Goal: Information Seeking & Learning: Learn about a topic

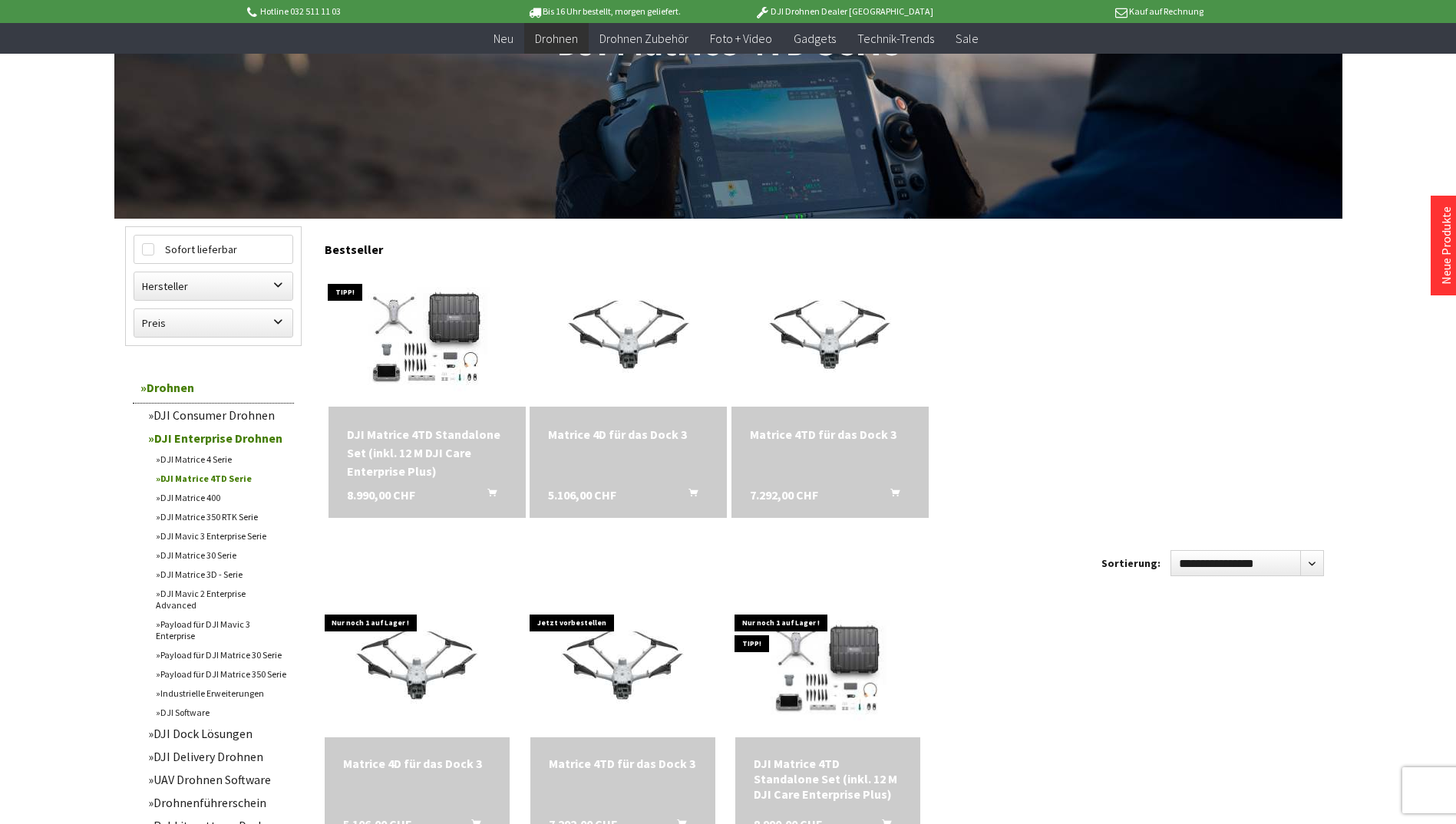
scroll to position [384, 0]
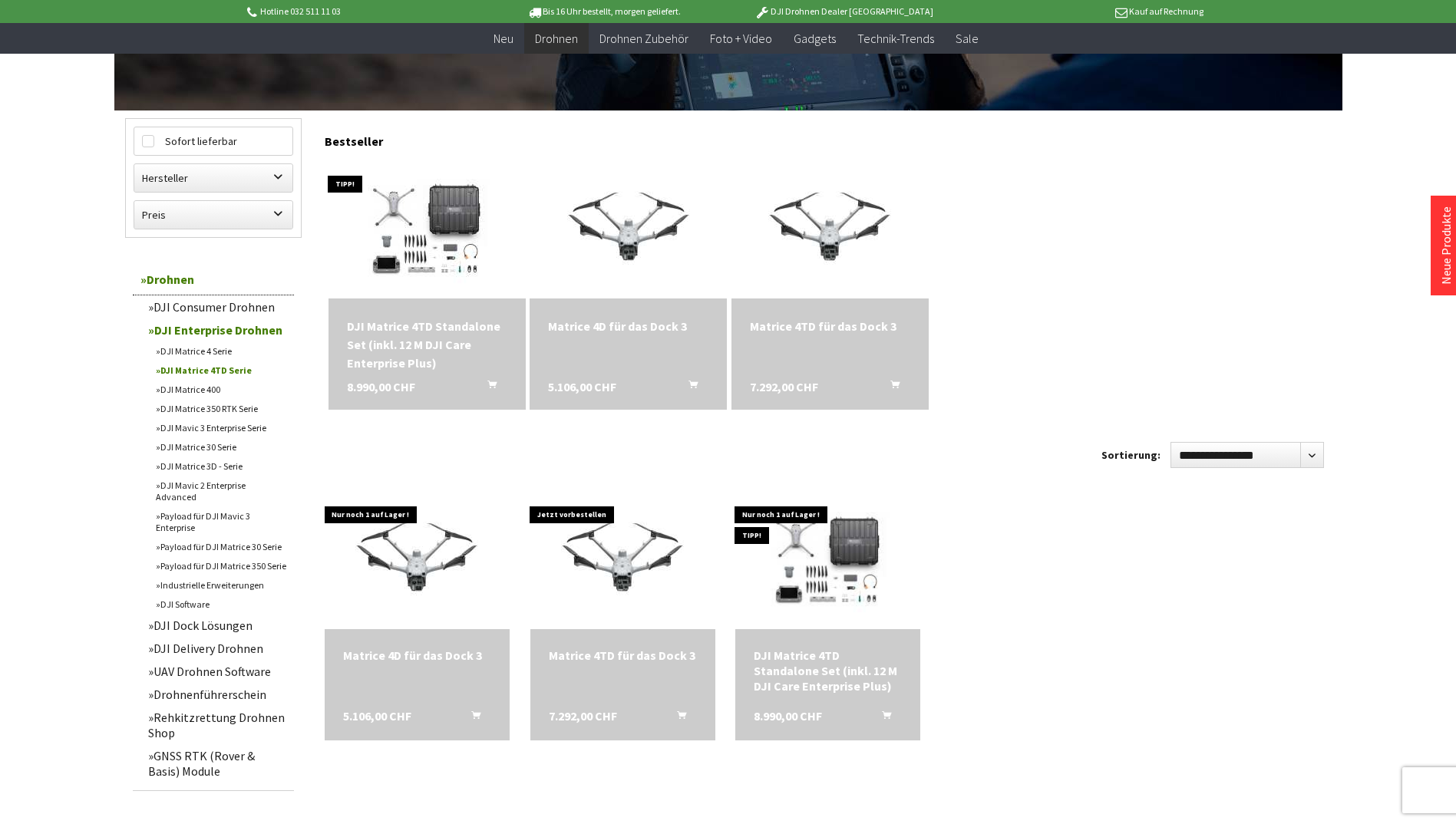
click at [382, 336] on div "DJI Matrice 4TD Standalone Set (inkl. 12 M DJI Care Enterprise Plus)" at bounding box center [427, 344] width 160 height 55
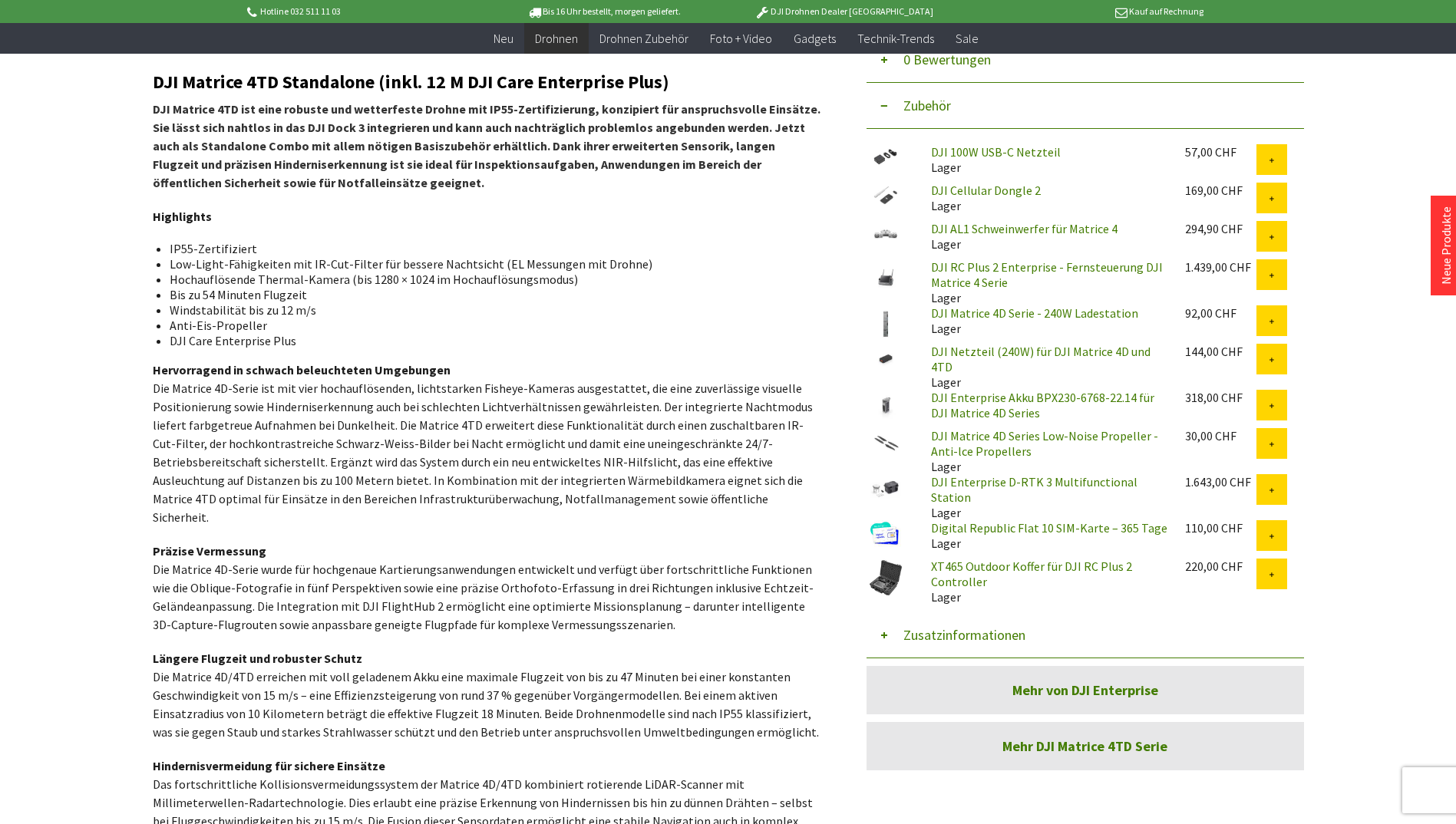
scroll to position [537, 0]
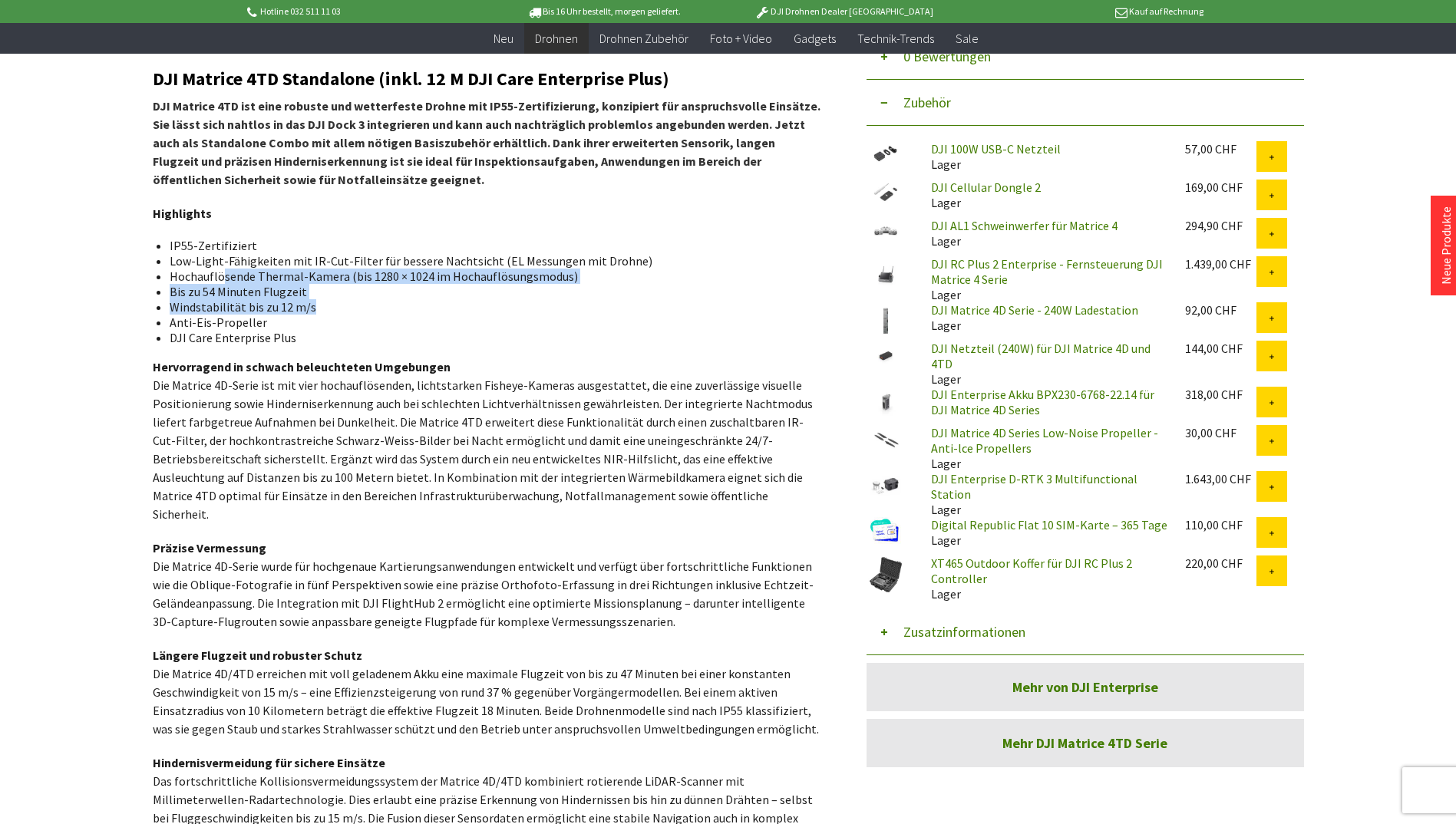
drag, startPoint x: 224, startPoint y: 274, endPoint x: 471, endPoint y: 309, distance: 249.5
click at [471, 309] on ul "IP55-Zertifiziert Low-Light-Fähigkeiten mit IR-Cut-Filter für bessere Nachtsich…" at bounding box center [486, 291] width 643 height 108
drag, startPoint x: 471, startPoint y: 309, endPoint x: 603, endPoint y: 317, distance: 132.2
click at [603, 317] on li "Anti-Eis-Propeller" at bounding box center [489, 323] width 639 height 16
click at [970, 518] on link "Digital Republic Flat 10 SIM-Karte – 365 Tage" at bounding box center [1049, 525] width 237 height 16
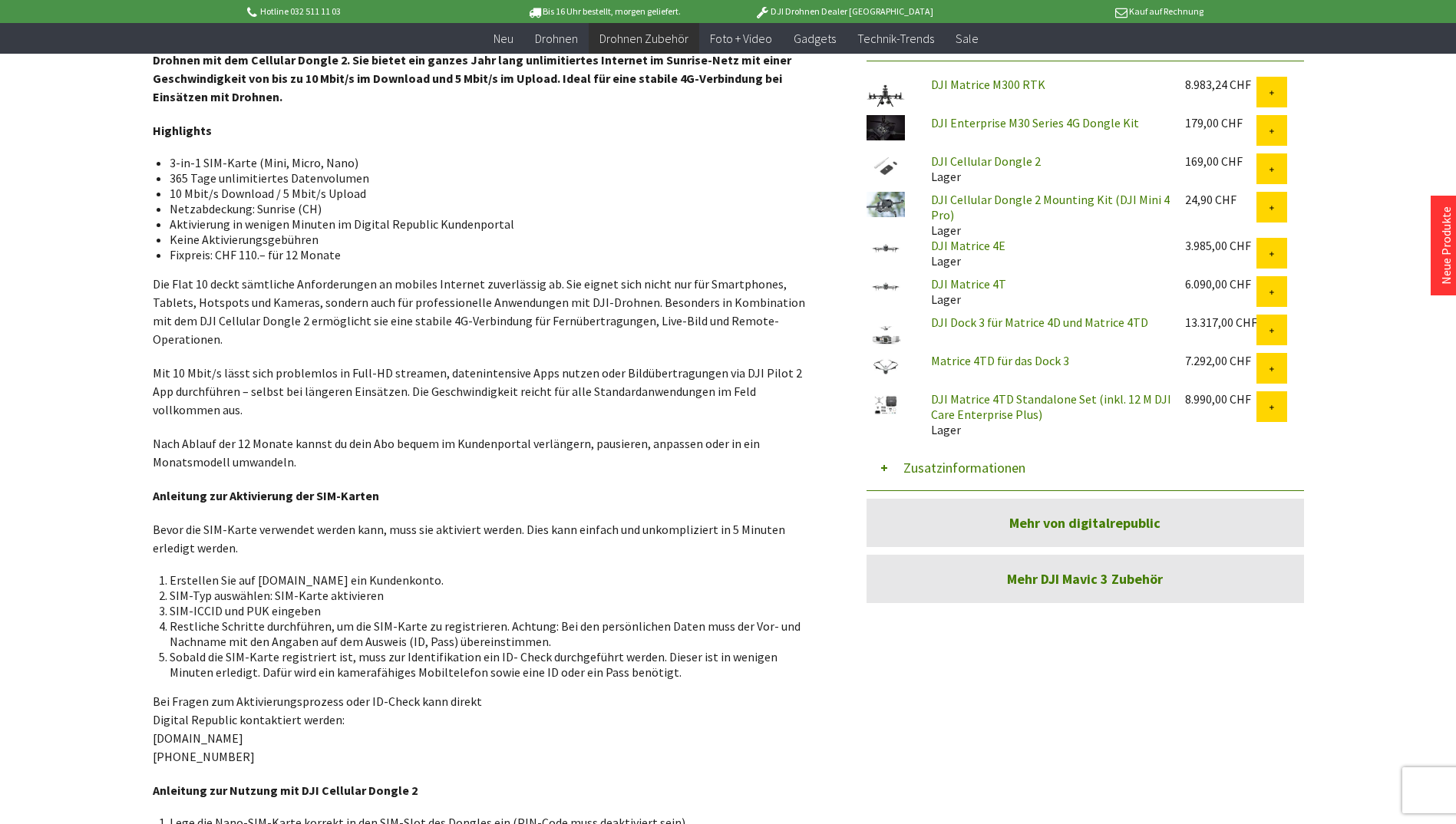
scroll to position [614, 0]
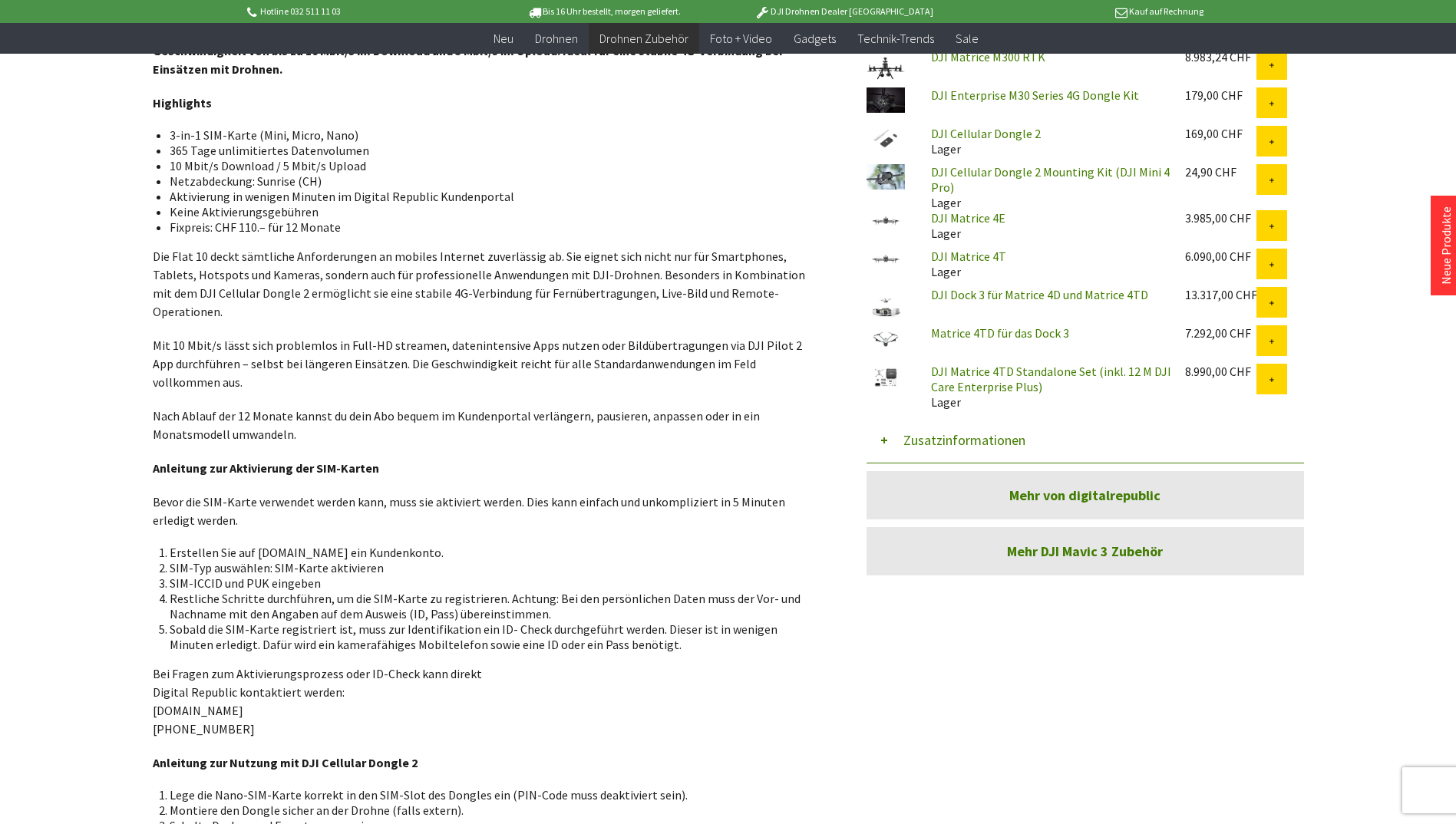
click at [981, 297] on link "DJI Dock 3 für Matrice 4D und Matrice 4TD" at bounding box center [1039, 295] width 217 height 16
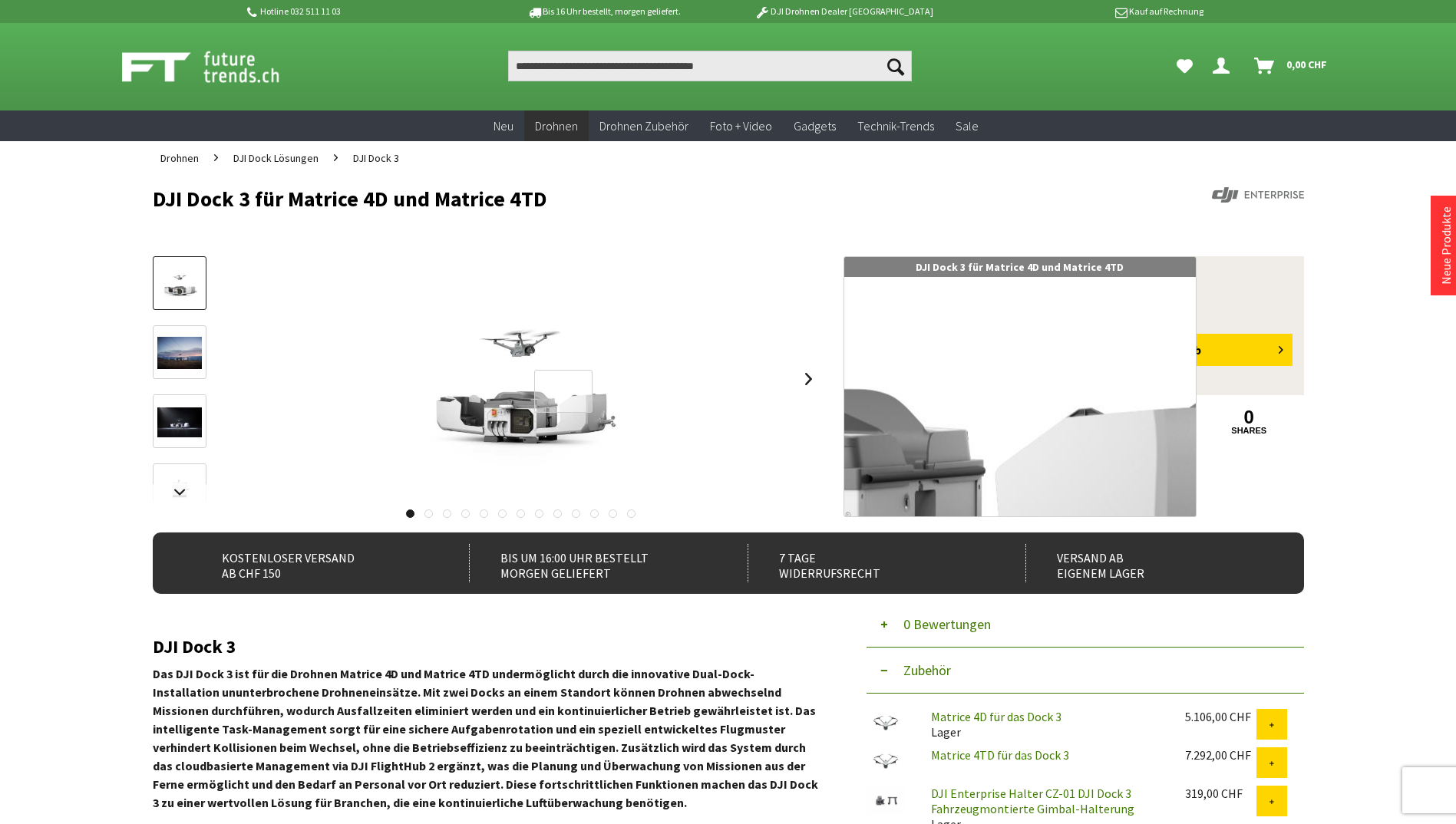
click at [563, 392] on div at bounding box center [563, 392] width 59 height 44
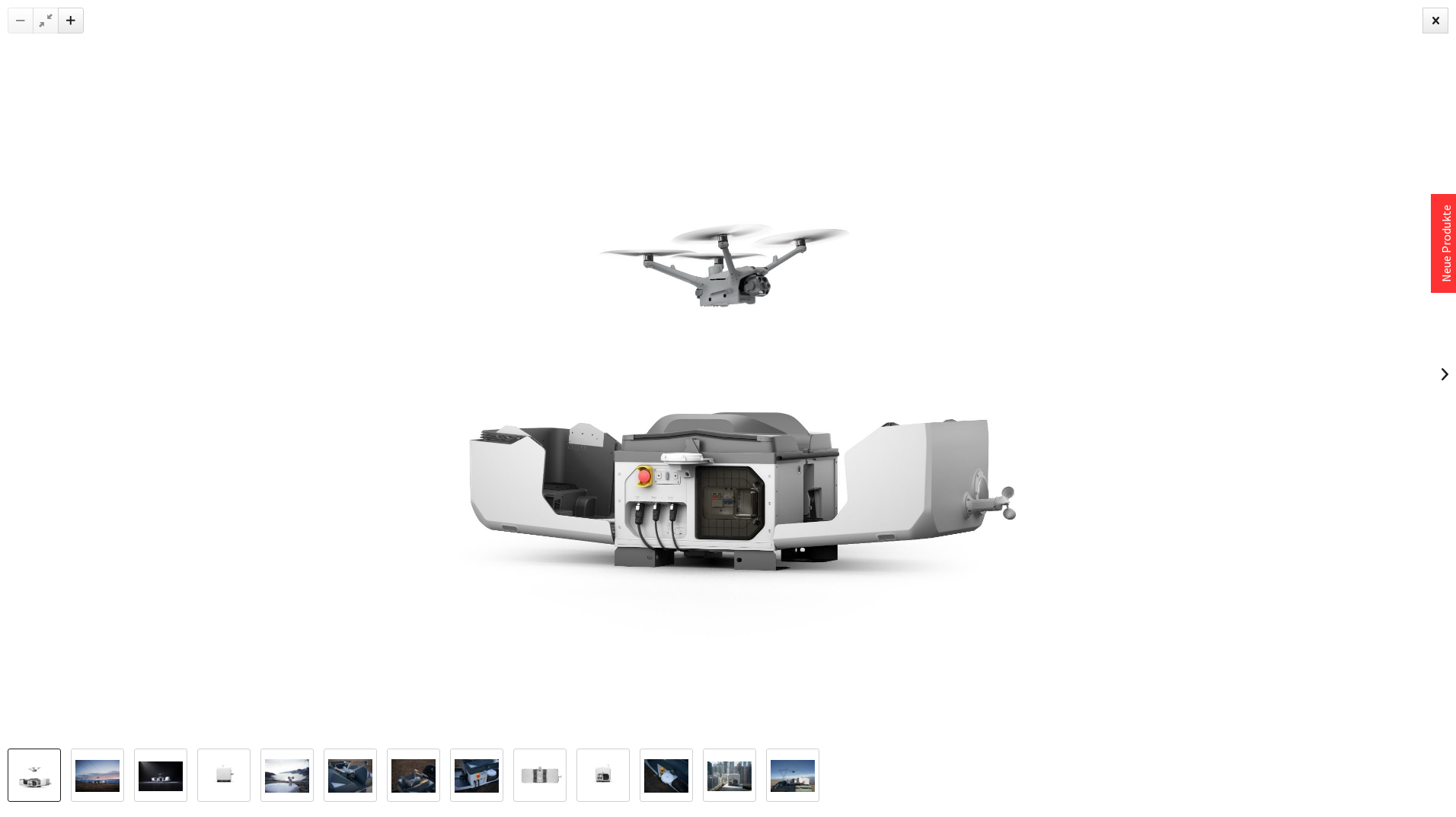
click at [480, 784] on img at bounding box center [477, 776] width 44 height 34
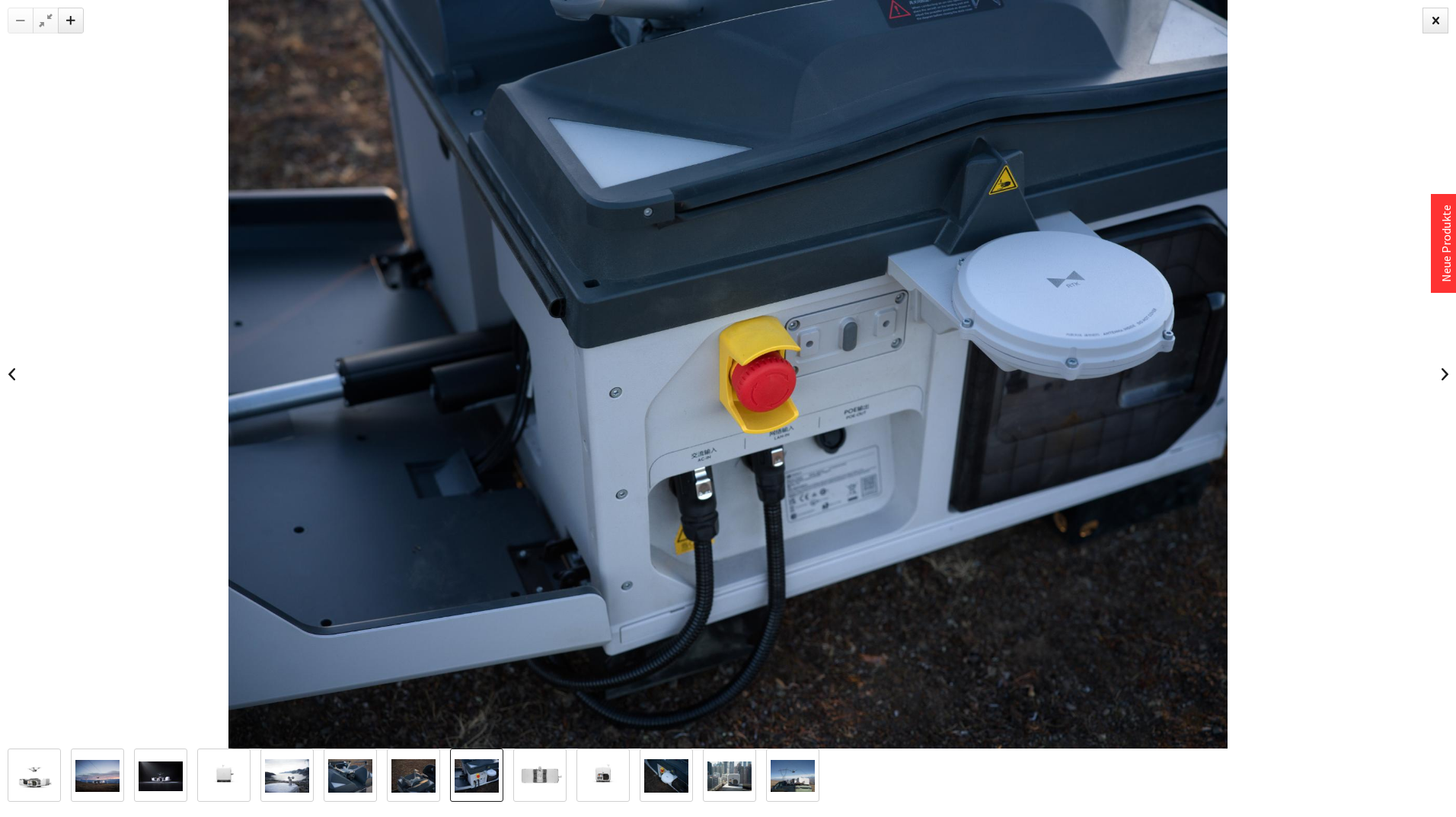
click at [392, 777] on img at bounding box center [414, 776] width 44 height 34
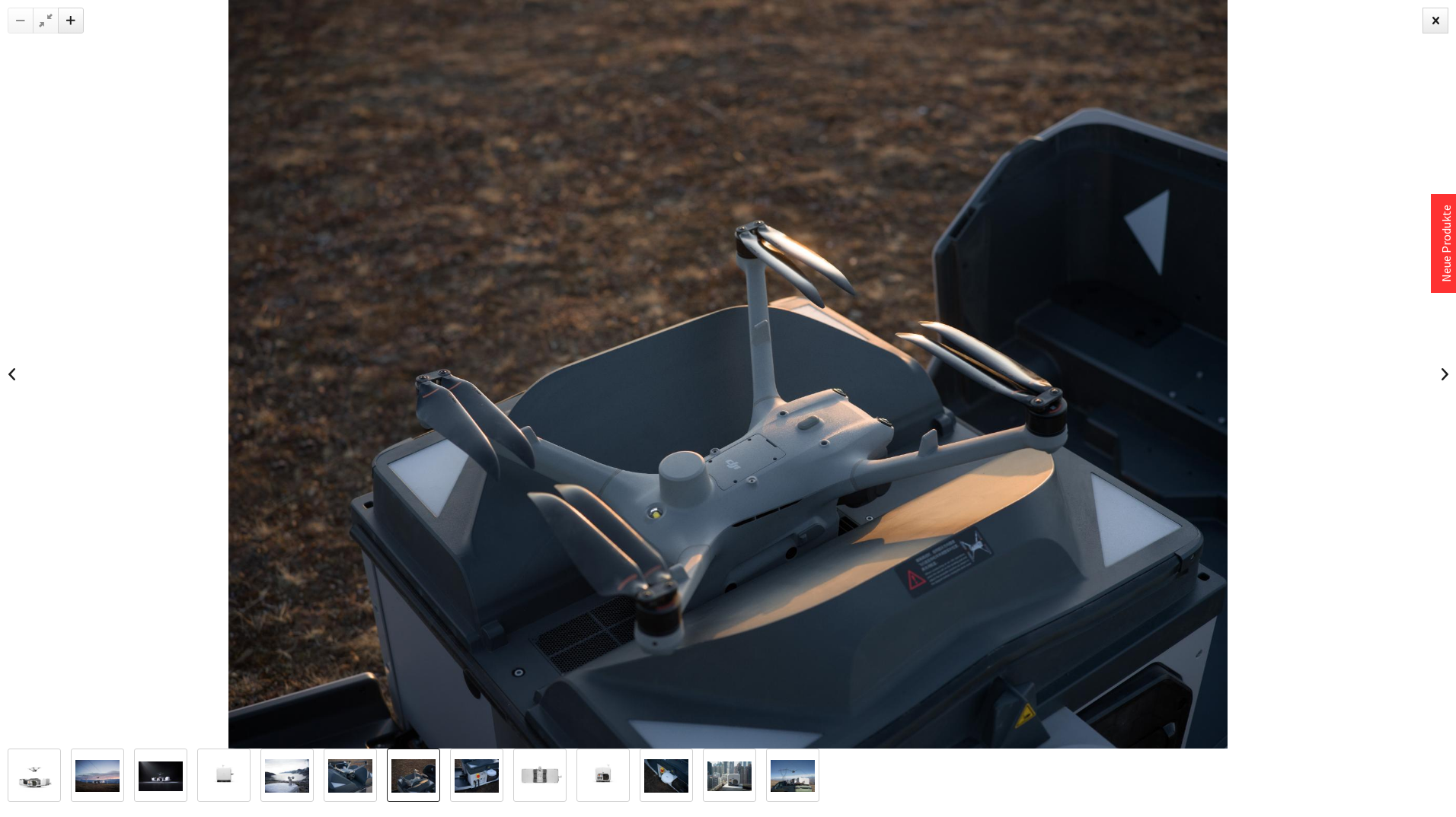
click at [338, 780] on img at bounding box center [350, 776] width 44 height 34
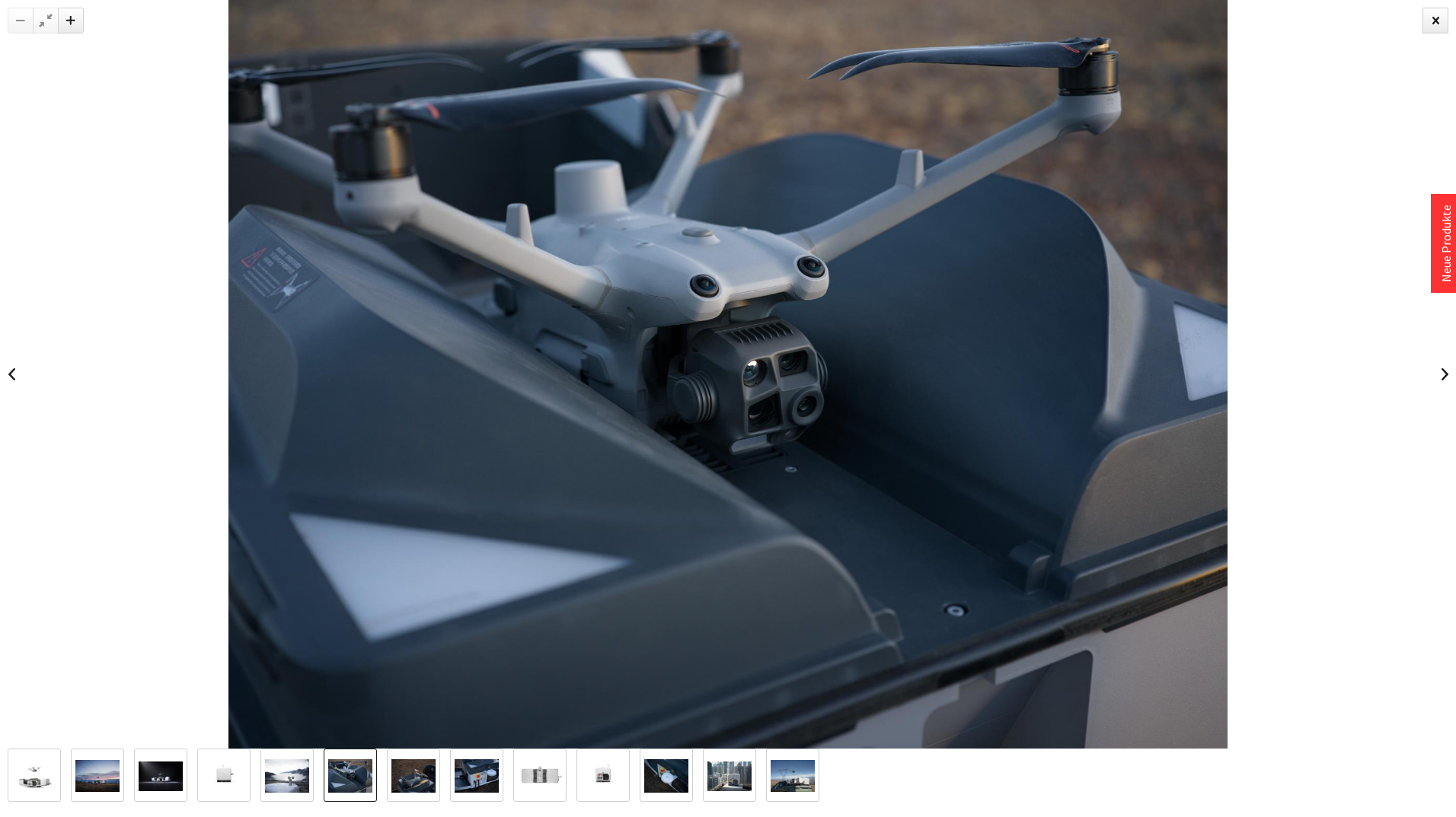
click at [470, 784] on img at bounding box center [477, 776] width 44 height 34
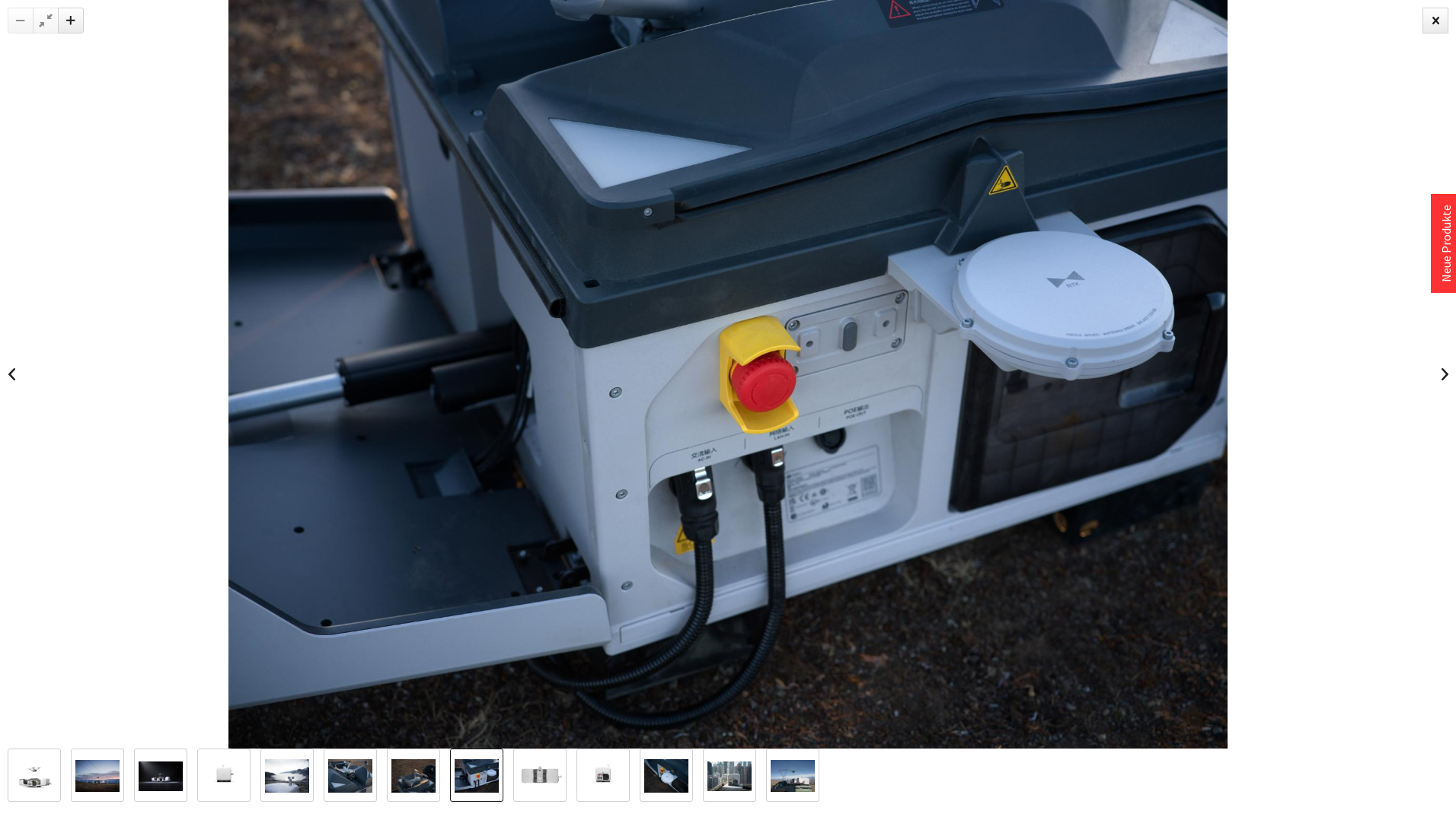
click at [562, 776] on img at bounding box center [540, 777] width 44 height 44
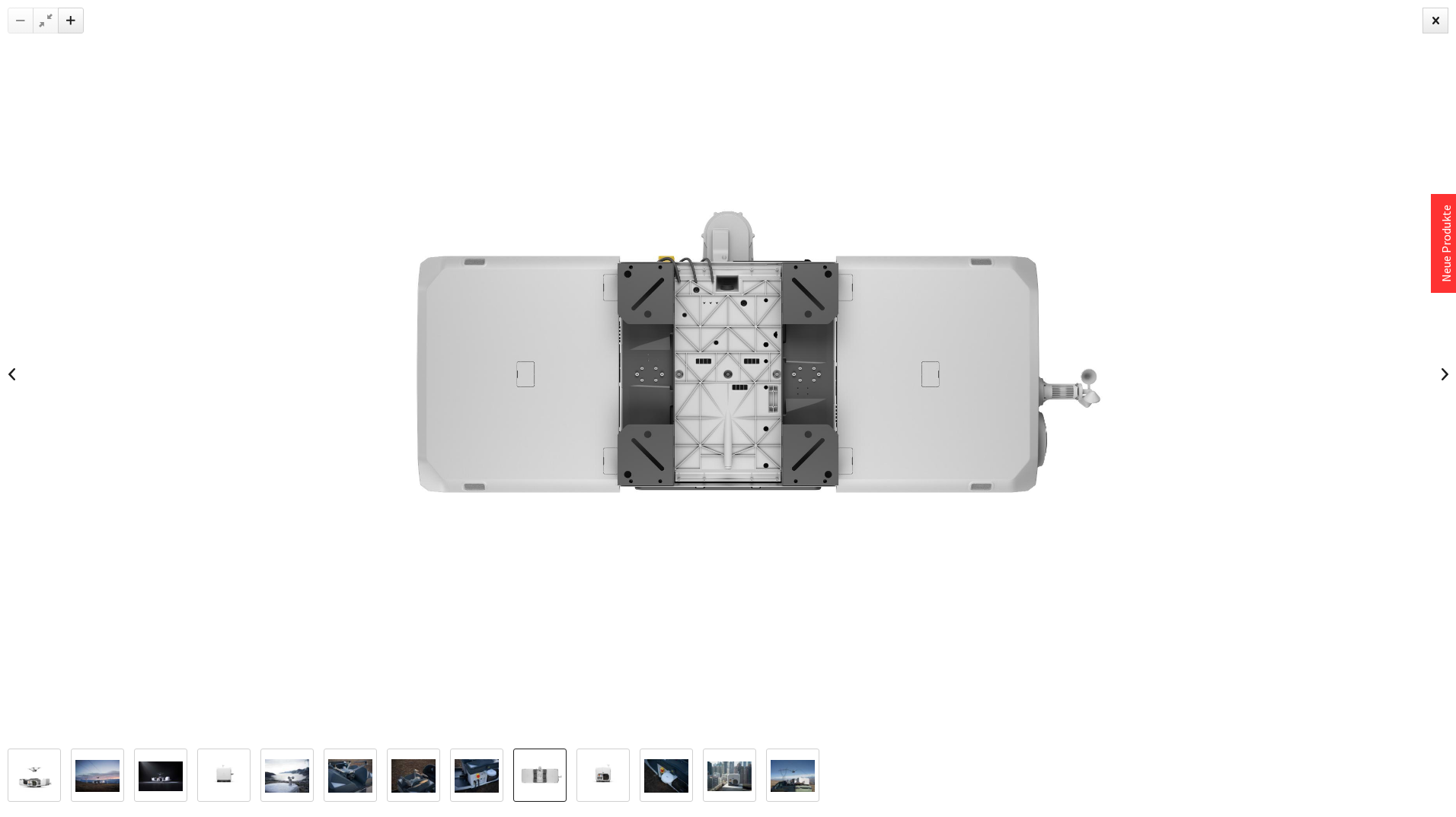
click at [629, 773] on link at bounding box center [602, 775] width 53 height 53
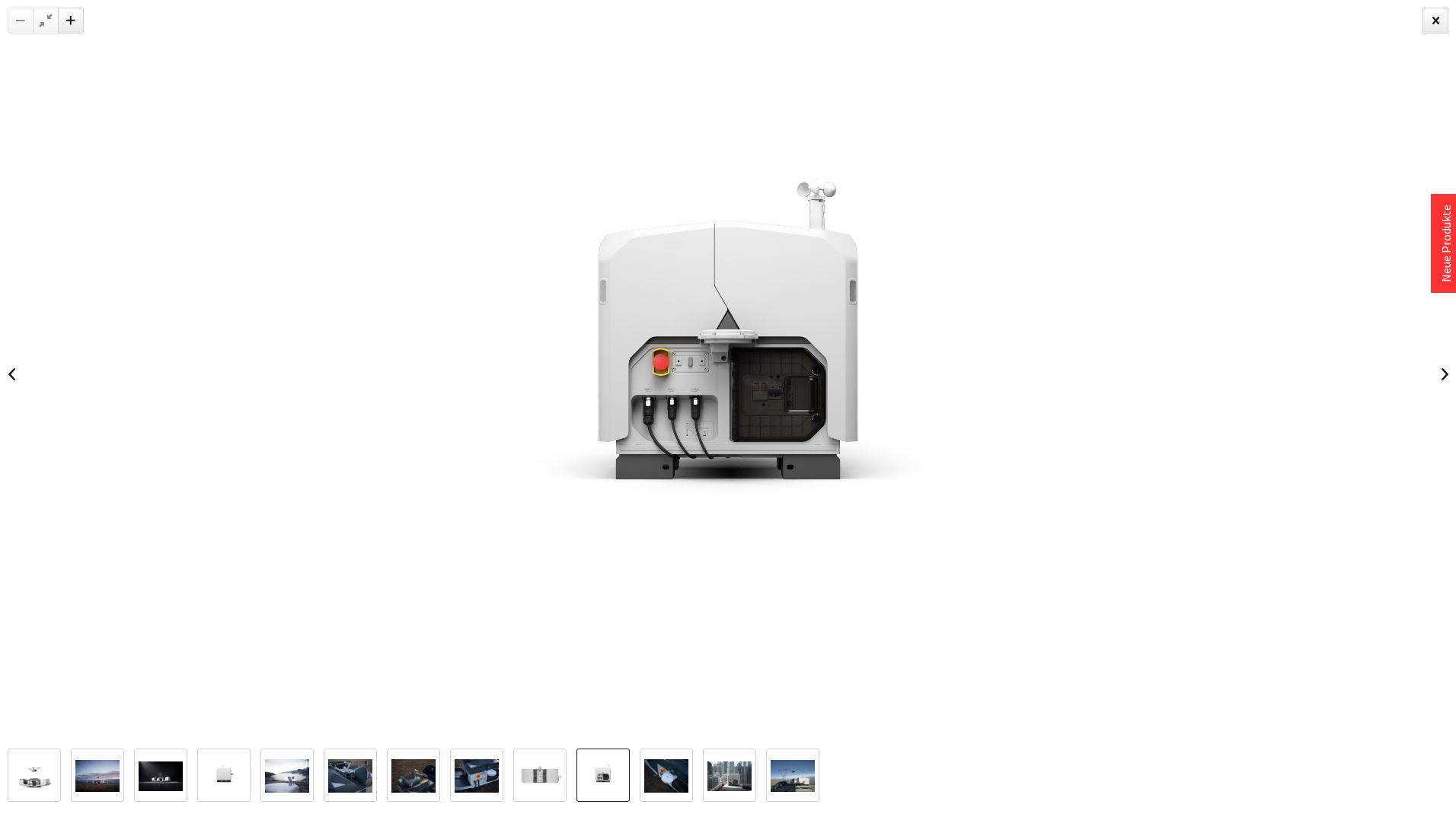
click at [693, 772] on link at bounding box center [665, 775] width 53 height 53
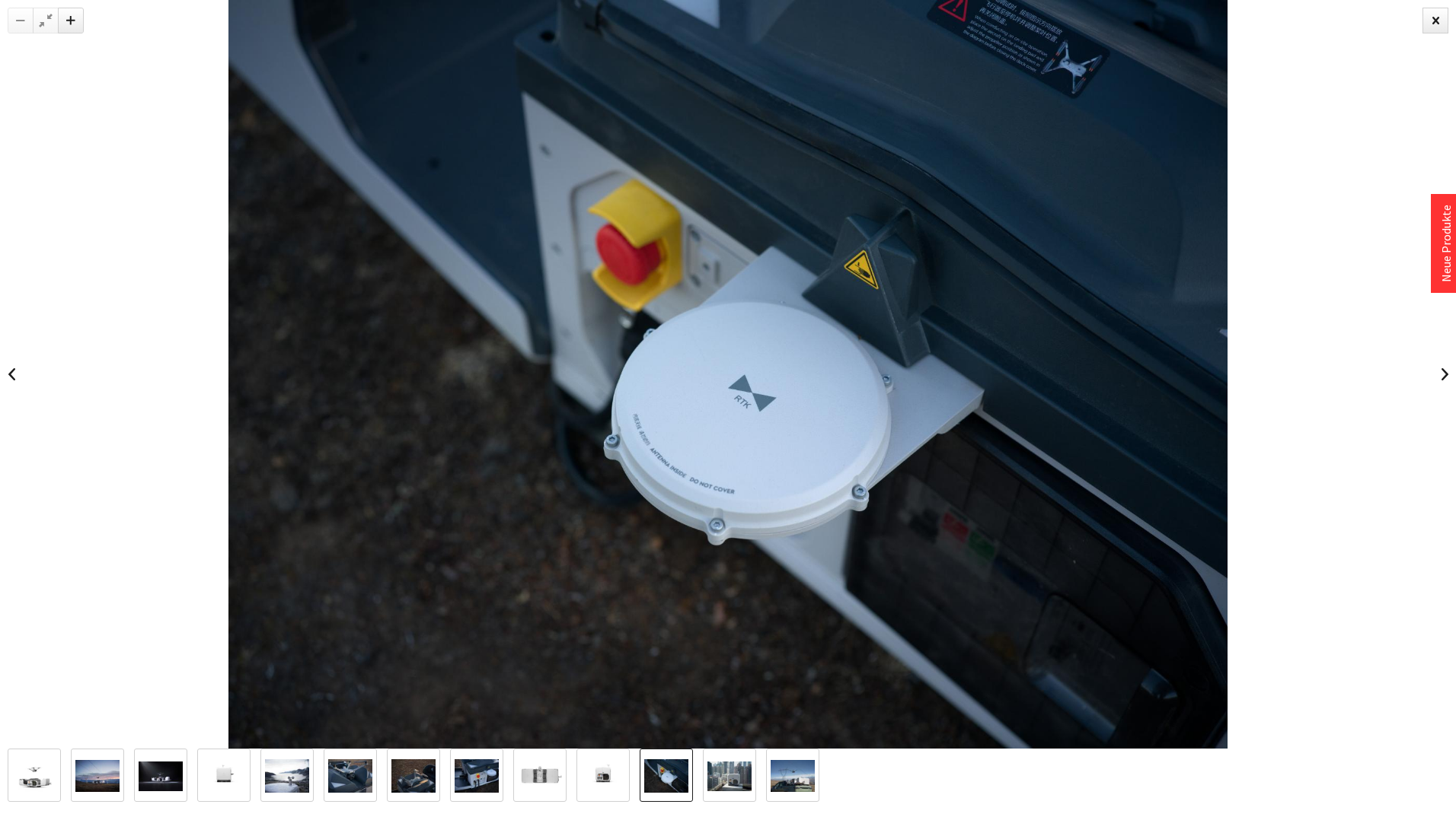
click at [742, 773] on img at bounding box center [730, 777] width 44 height 30
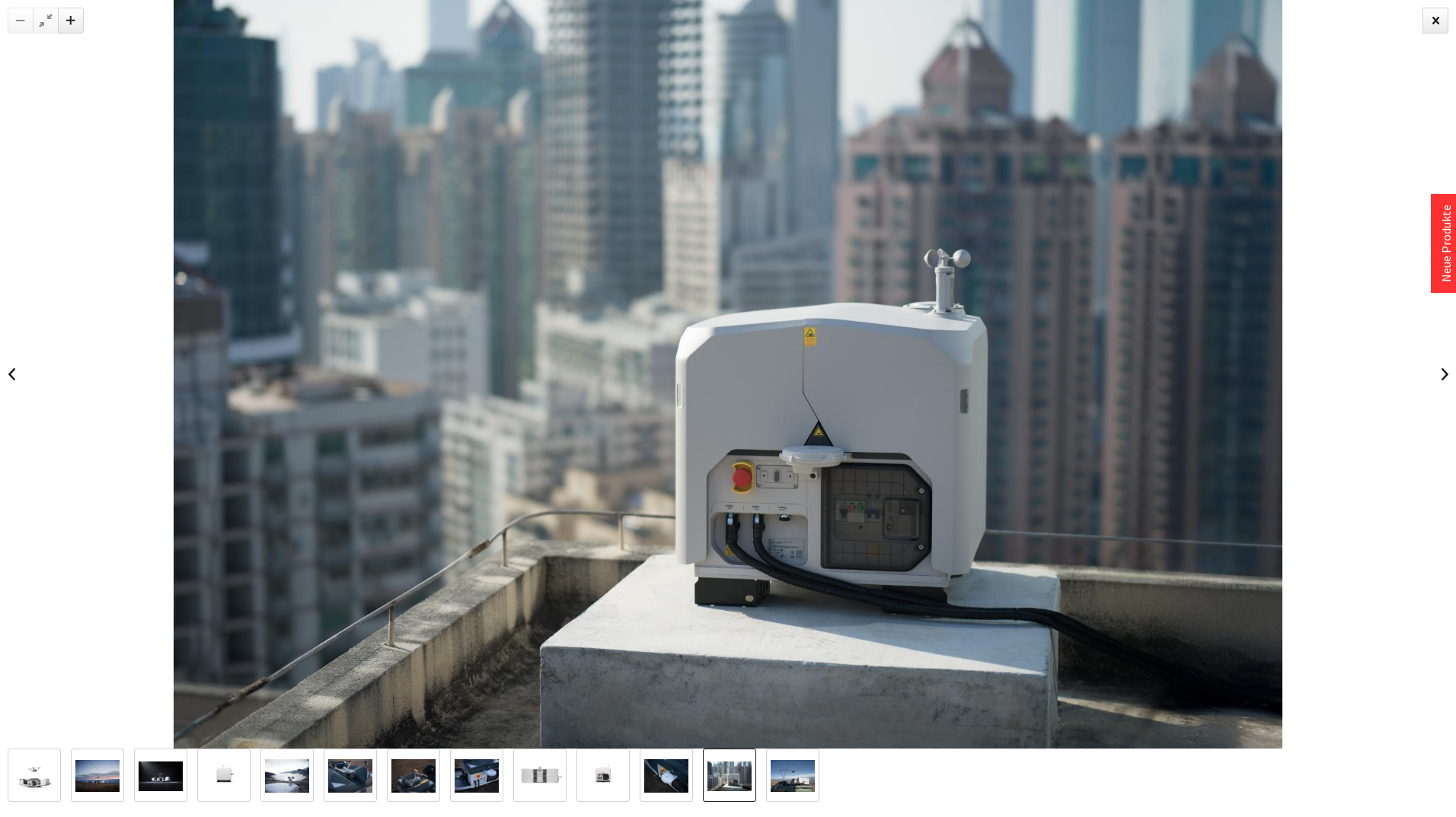
click at [785, 773] on img at bounding box center [792, 777] width 44 height 33
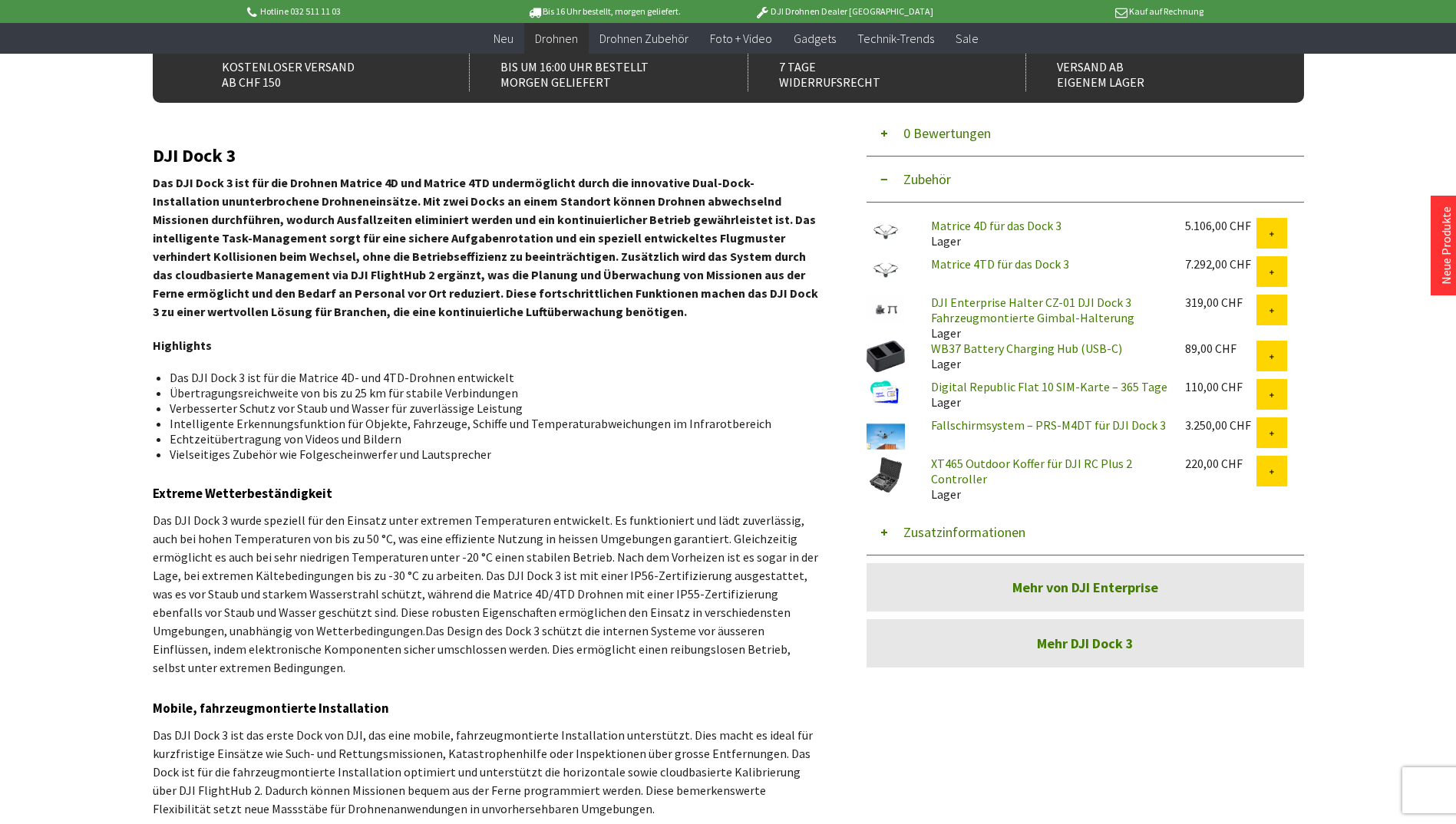
scroll to position [614, 0]
